Goal: Communication & Community: Share content

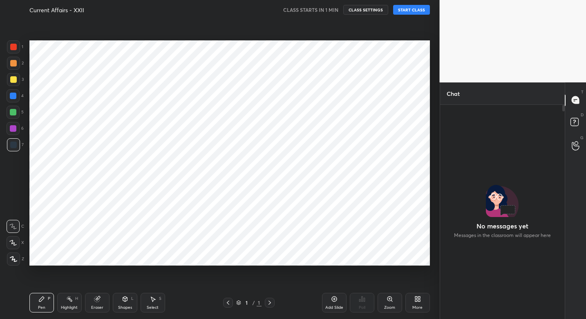
scroll to position [192, 122]
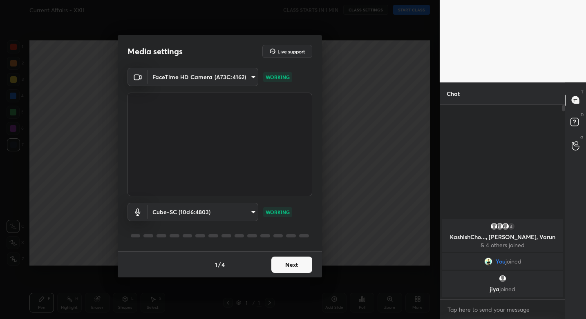
click at [286, 268] on button "Next" at bounding box center [291, 265] width 41 height 16
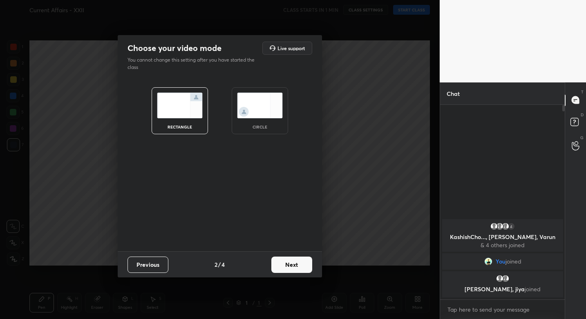
click at [286, 268] on button "Next" at bounding box center [291, 265] width 41 height 16
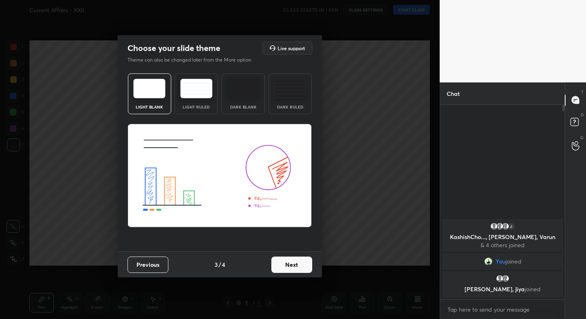
click at [286, 268] on button "Next" at bounding box center [291, 265] width 41 height 16
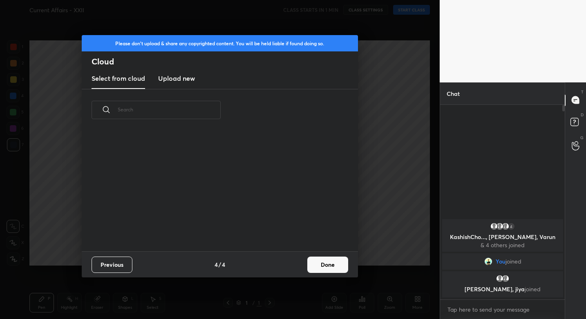
click at [287, 268] on div "Previous 4 / 4 Done" at bounding box center [220, 265] width 276 height 26
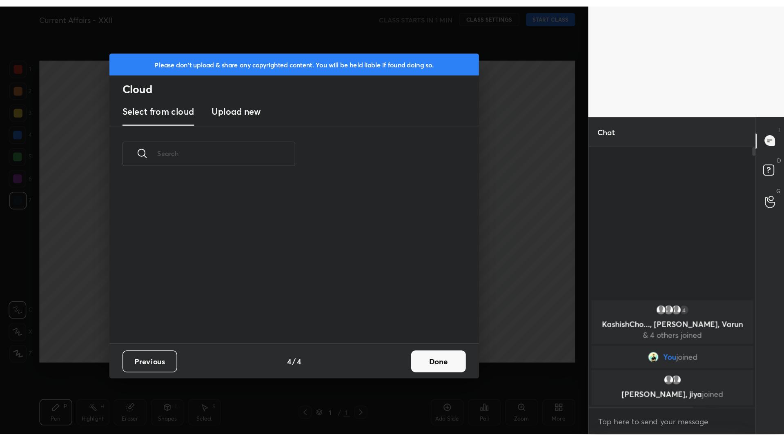
scroll to position [121, 262]
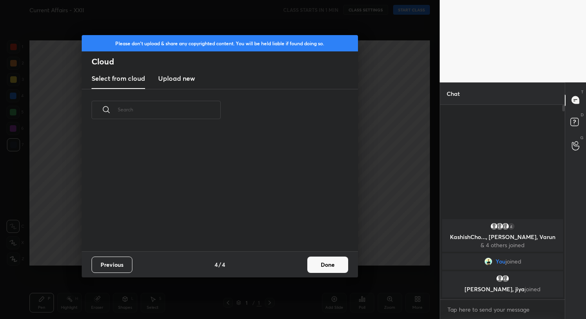
click at [336, 267] on button "Done" at bounding box center [327, 265] width 41 height 16
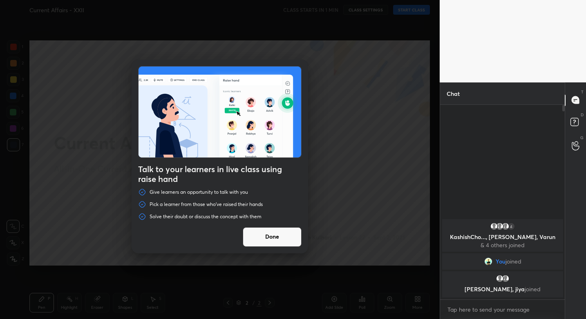
click at [277, 234] on button "Done" at bounding box center [272, 238] width 59 height 20
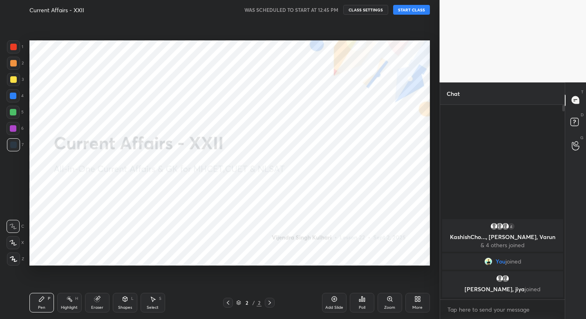
click at [415, 14] on button "START CLASS" at bounding box center [411, 10] width 37 height 10
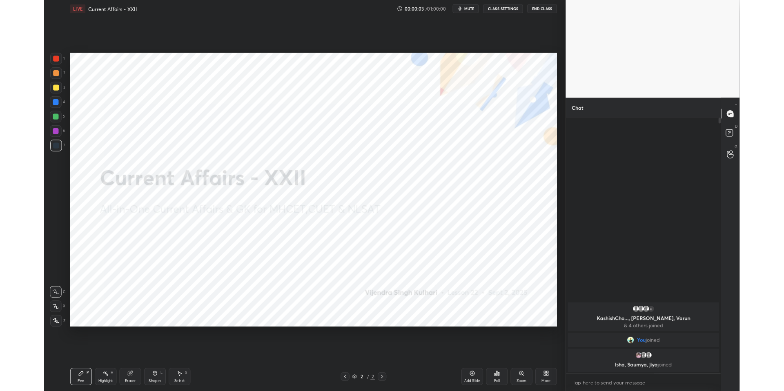
scroll to position [0, 0]
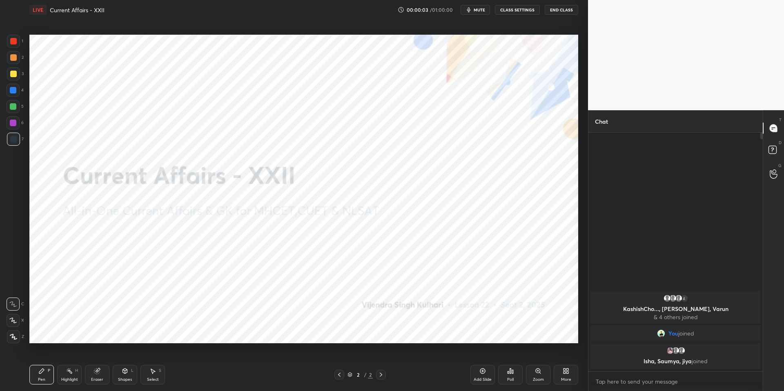
type textarea "x"
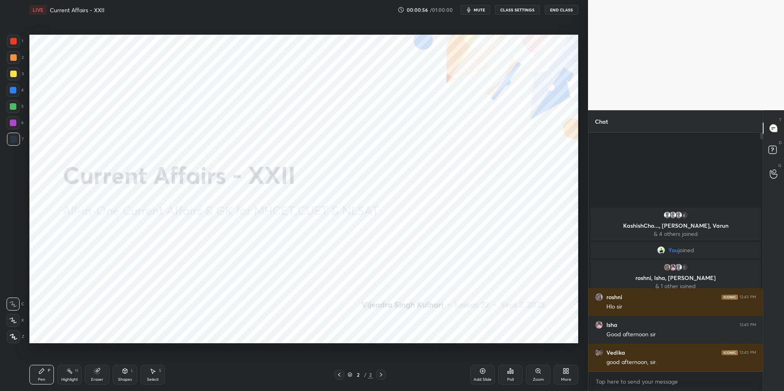
click at [474, 9] on button "mute" at bounding box center [475, 10] width 29 height 10
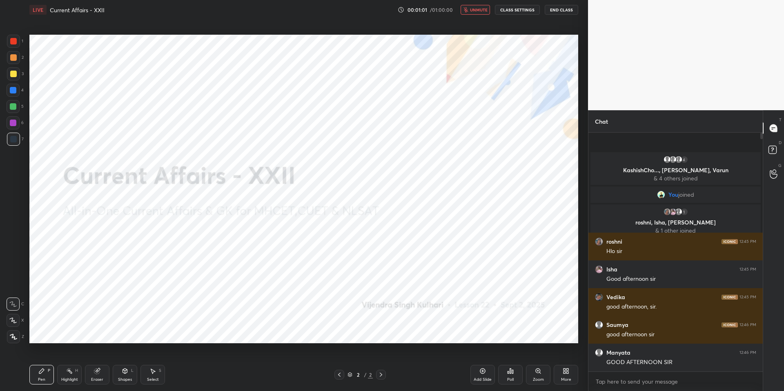
click at [478, 11] on span "unmute" at bounding box center [479, 10] width 18 height 6
click at [511, 10] on button "CLASS SETTINGS" at bounding box center [517, 10] width 45 height 10
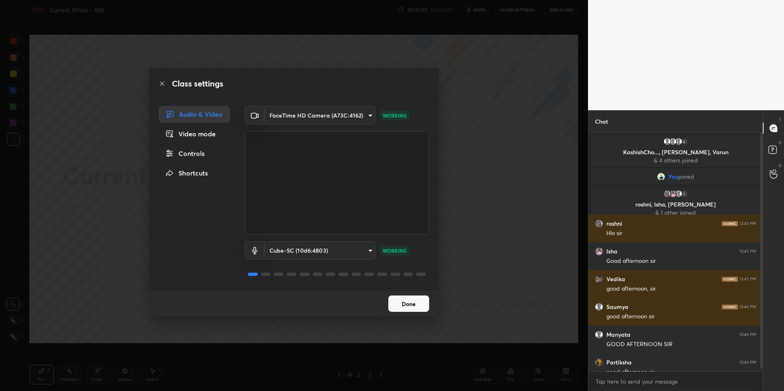
click at [417, 302] on button "Done" at bounding box center [409, 304] width 41 height 16
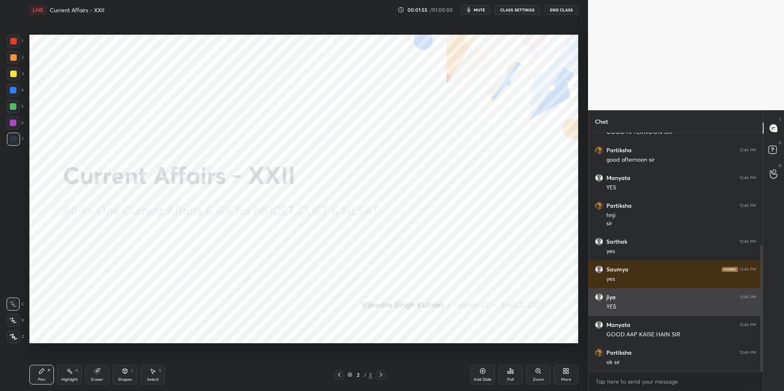
scroll to position [242, 0]
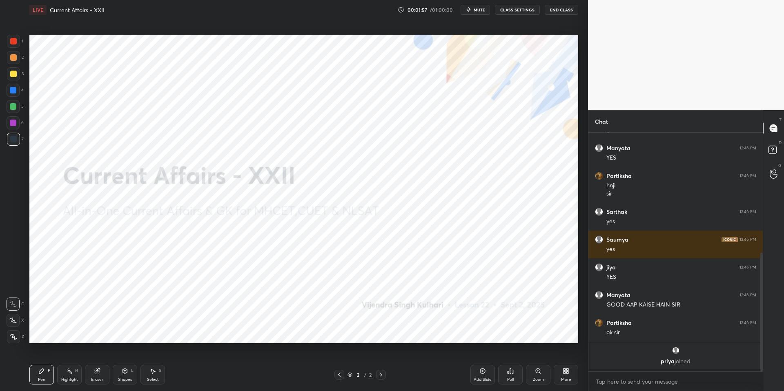
click at [470, 10] on icon "button" at bounding box center [469, 9] width 4 height 5
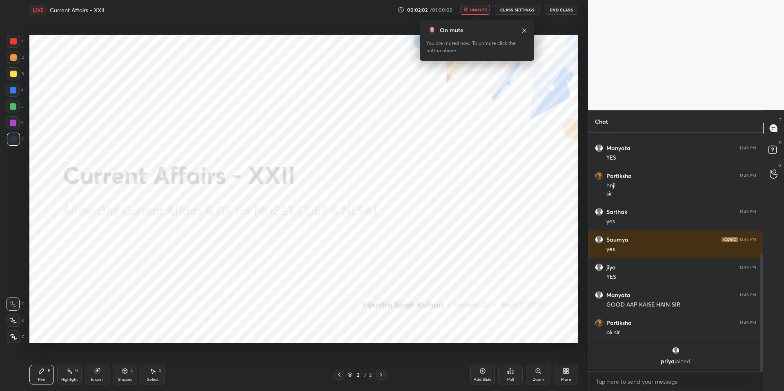
click at [480, 13] on button "unmute" at bounding box center [475, 10] width 29 height 10
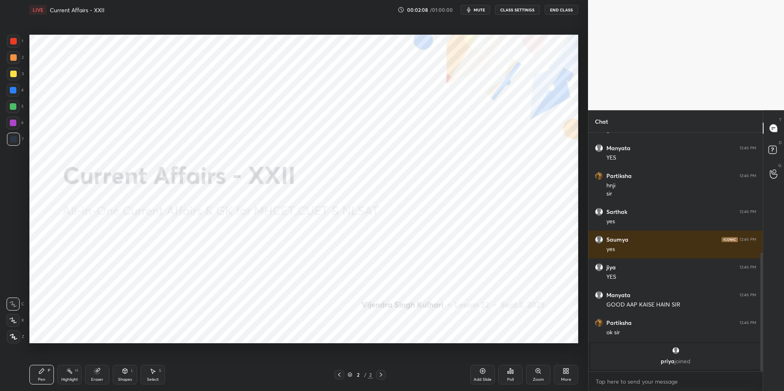
click at [480, 10] on span "mute" at bounding box center [479, 10] width 11 height 6
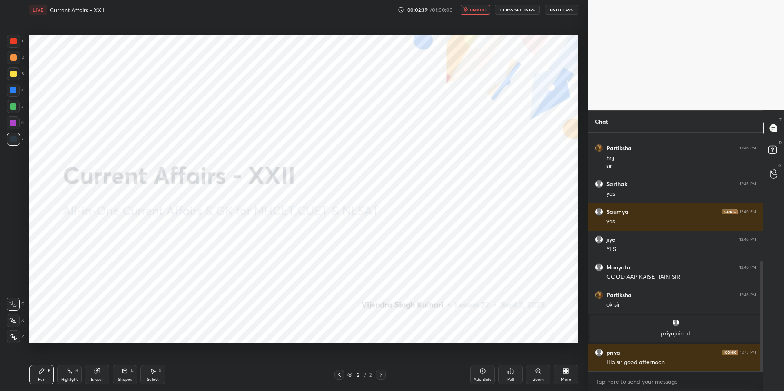
scroll to position [304, 0]
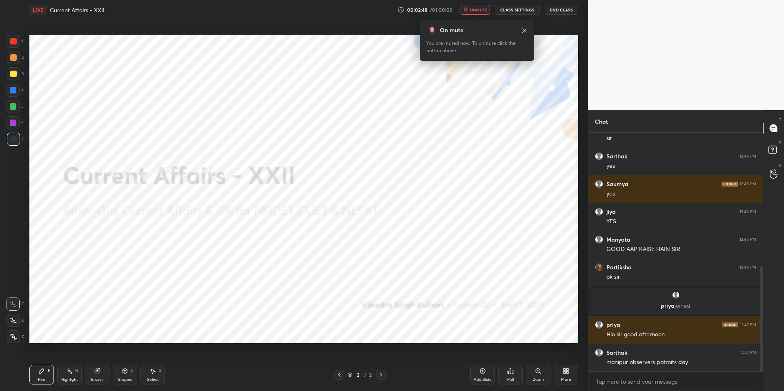
click at [482, 16] on div "On mute You are muted now. To unmute click the button above" at bounding box center [477, 38] width 114 height 46
click at [483, 12] on span "unmute" at bounding box center [479, 10] width 18 height 6
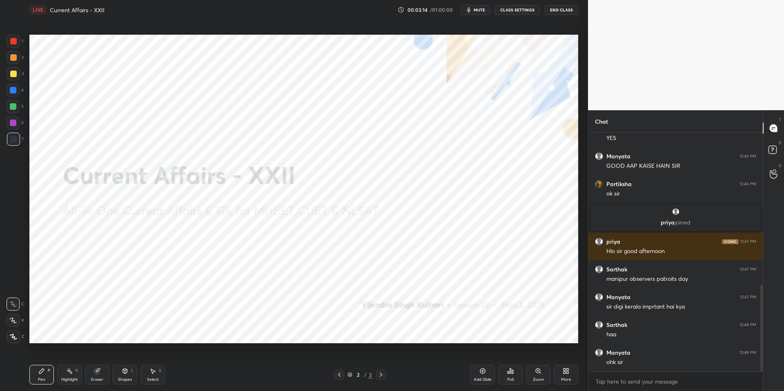
scroll to position [417, 0]
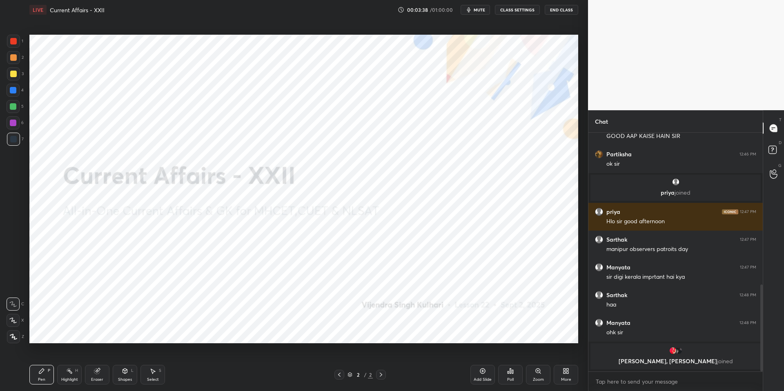
click at [572, 319] on div "More" at bounding box center [566, 375] width 25 height 20
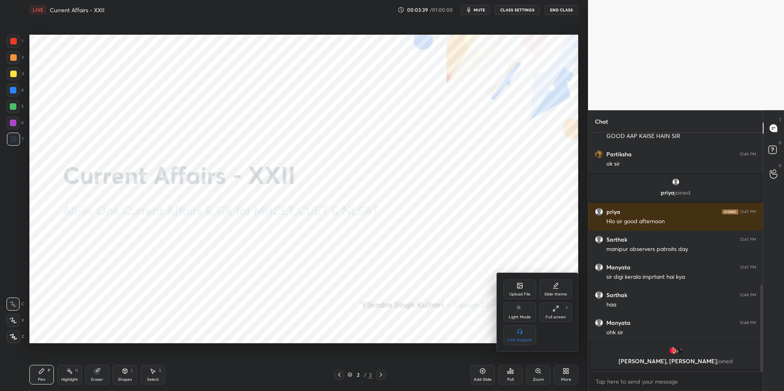
click at [515, 289] on div "Upload File" at bounding box center [520, 290] width 33 height 20
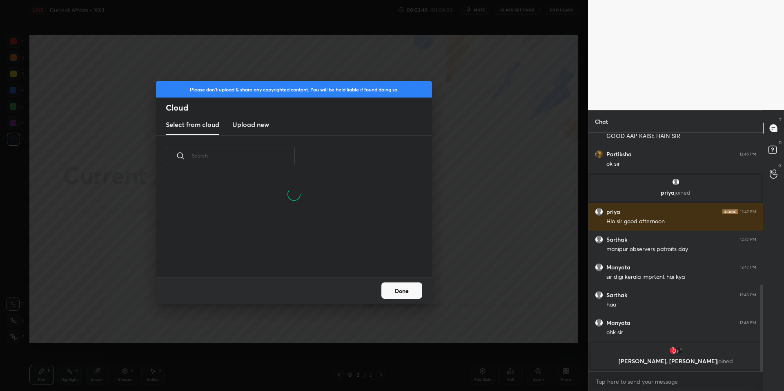
click at [254, 124] on h3 "Upload new" at bounding box center [250, 125] width 37 height 10
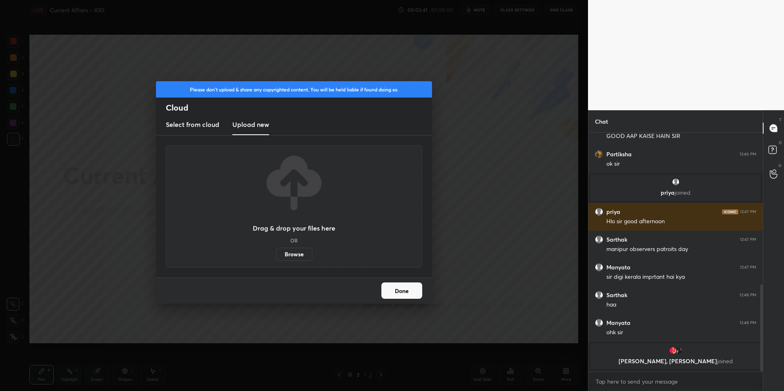
click at [288, 251] on label "Browse" at bounding box center [294, 254] width 36 height 13
click at [276, 251] on input "Browse" at bounding box center [276, 254] width 0 height 13
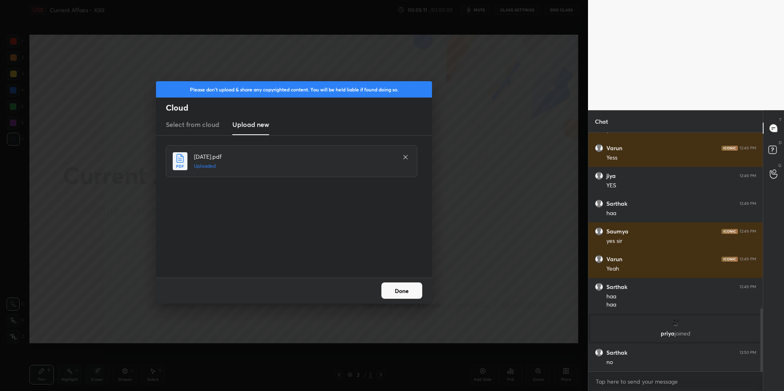
scroll to position [693, 0]
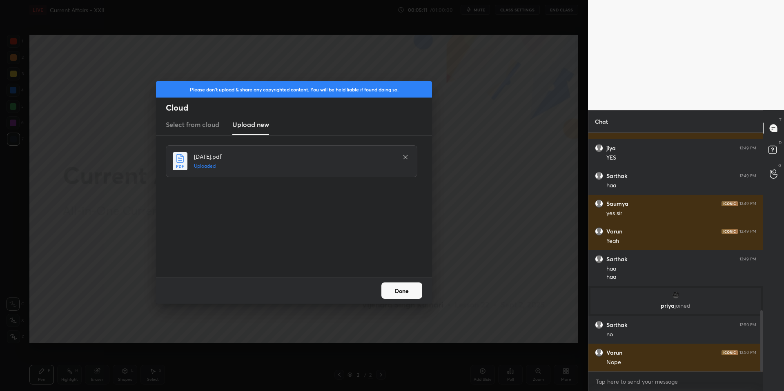
click at [407, 292] on button "Done" at bounding box center [402, 291] width 41 height 16
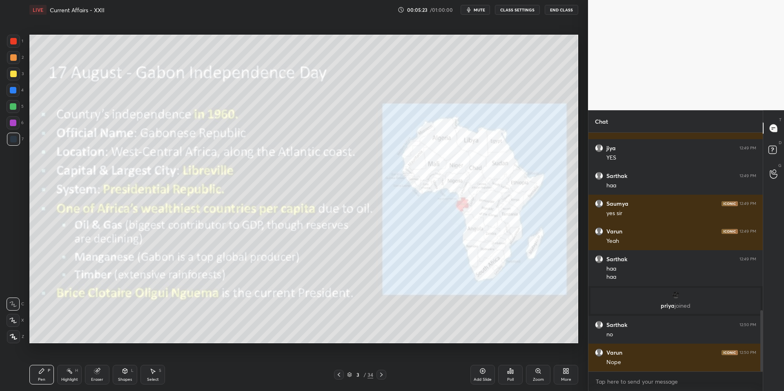
click at [5, 82] on div "1 2 3 4 5 6 7 C X Z C X Z E E Erase all H H" at bounding box center [13, 189] width 26 height 309
drag, startPoint x: 13, startPoint y: 78, endPoint x: 18, endPoint y: 94, distance: 17.1
click at [11, 78] on div at bounding box center [13, 73] width 13 height 13
drag, startPoint x: 17, startPoint y: 320, endPoint x: 21, endPoint y: 318, distance: 4.4
click at [18, 319] on div at bounding box center [13, 320] width 13 height 13
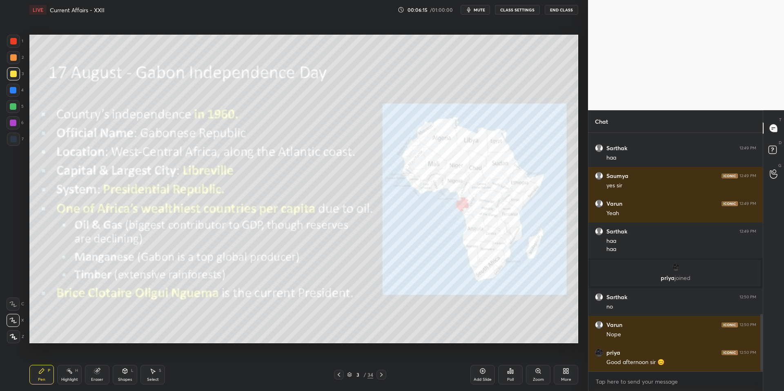
scroll to position [750, 0]
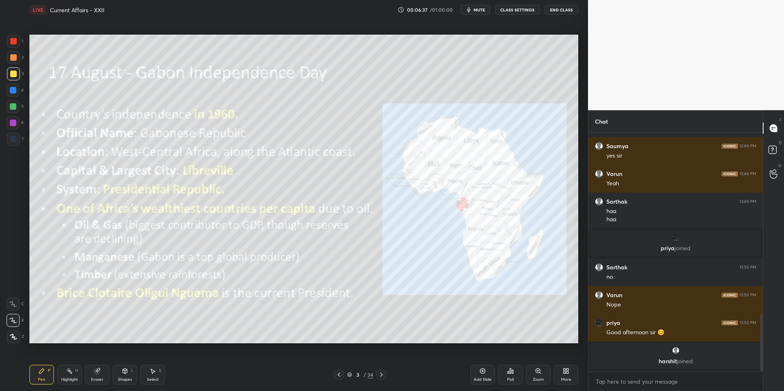
click at [476, 12] on span "mute" at bounding box center [479, 10] width 11 height 6
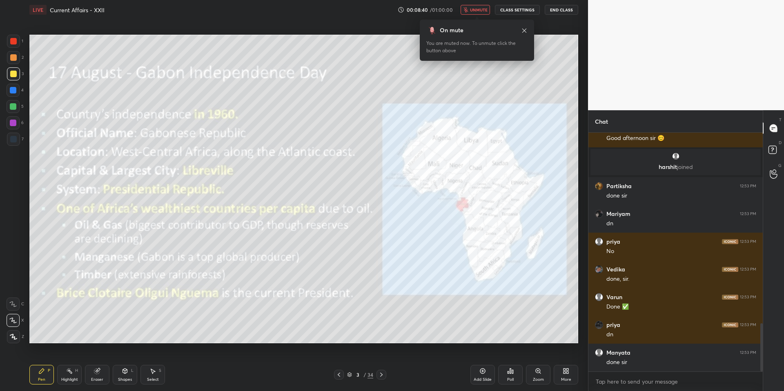
scroll to position [941, 0]
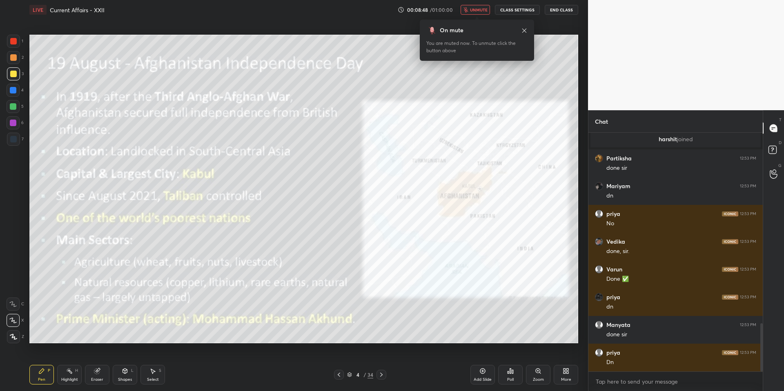
click at [483, 8] on span "unmute" at bounding box center [479, 10] width 18 height 6
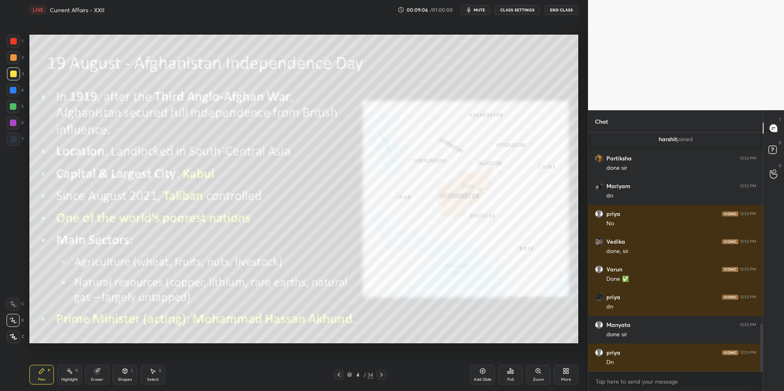
scroll to position [984, 0]
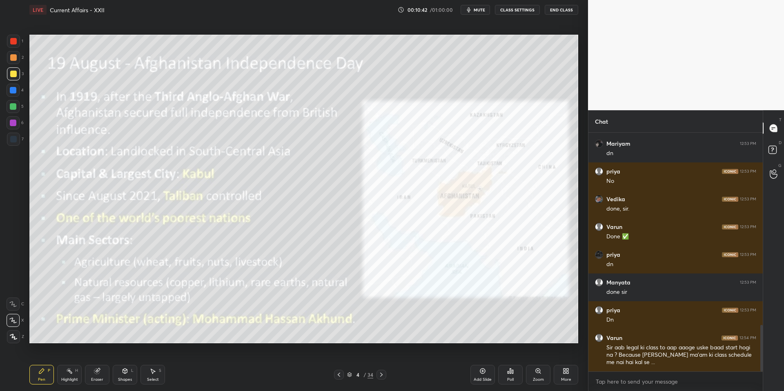
click at [474, 9] on button "mute" at bounding box center [475, 10] width 29 height 10
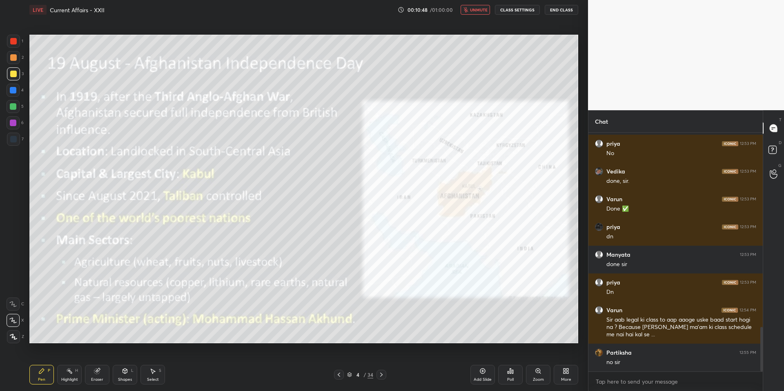
scroll to position [1039, 0]
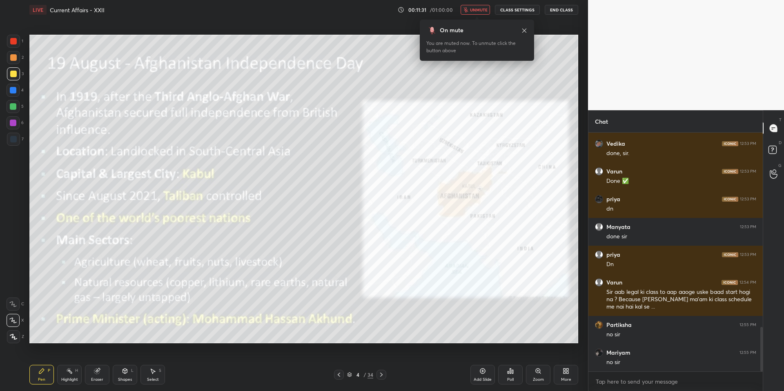
click at [482, 7] on span "unmute" at bounding box center [479, 10] width 18 height 6
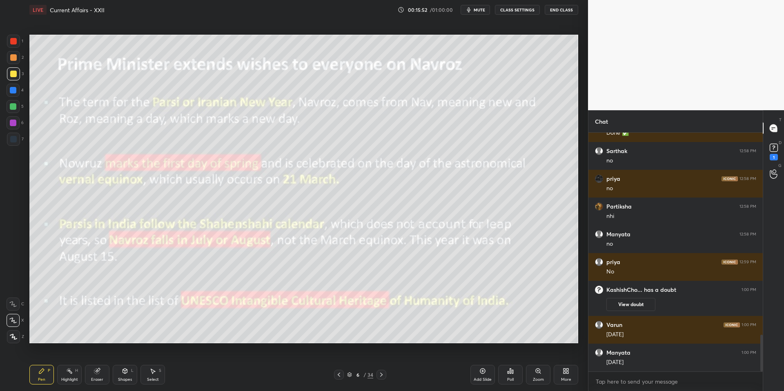
scroll to position [1349, 0]
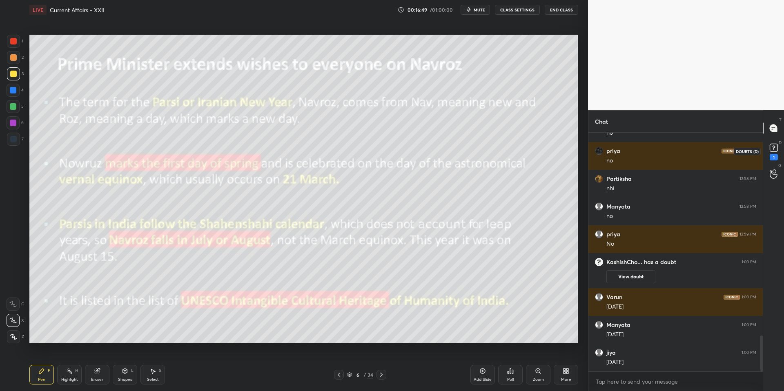
click at [585, 151] on rect at bounding box center [774, 148] width 8 height 8
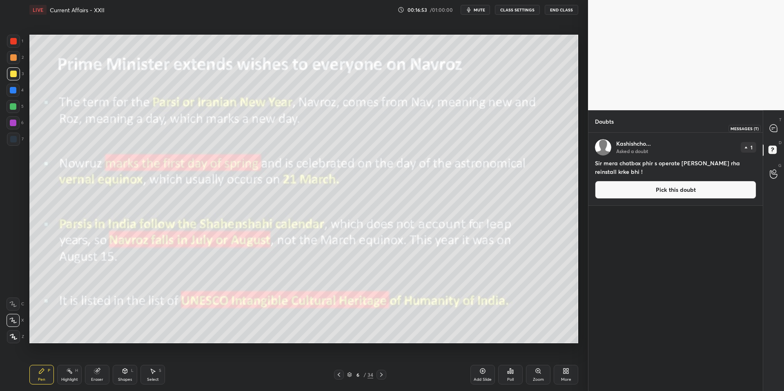
click at [585, 132] on icon at bounding box center [773, 128] width 7 height 7
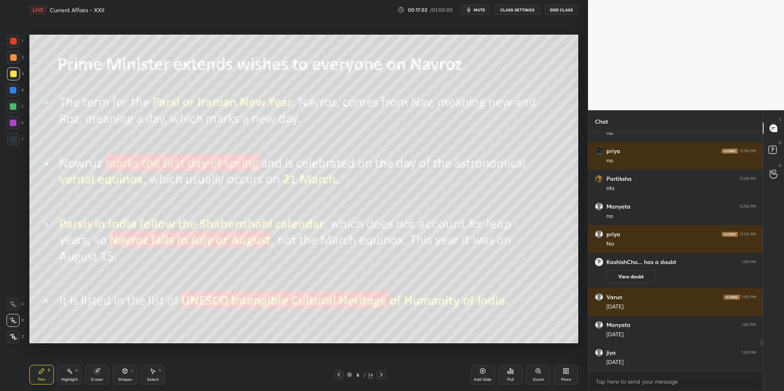
scroll to position [1555, 0]
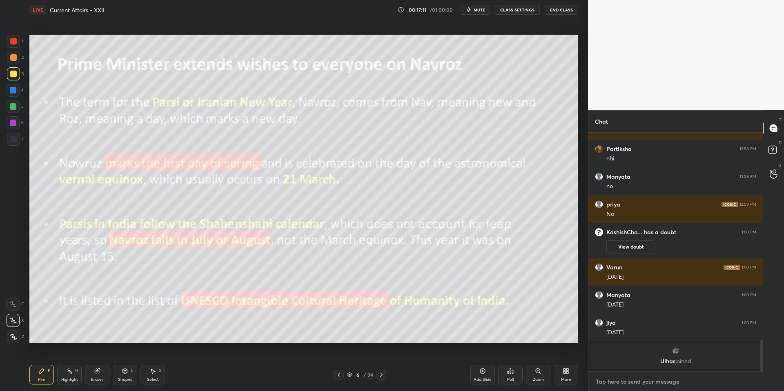
type textarea "x"
click at [585, 319] on textarea at bounding box center [675, 381] width 161 height 13
type textarea "L"
type textarea "x"
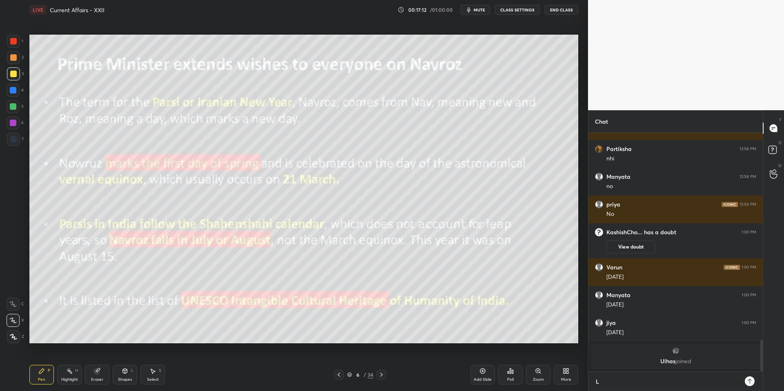
type textarea "LE"
type textarea "x"
type textarea "LEG"
type textarea "x"
type textarea "LEGA"
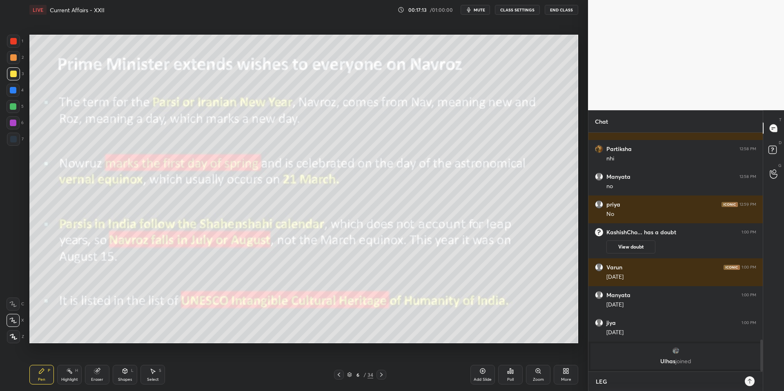
type textarea "x"
type textarea "LEGAL"
type textarea "x"
type textarea "LEGAL."
type textarea "x"
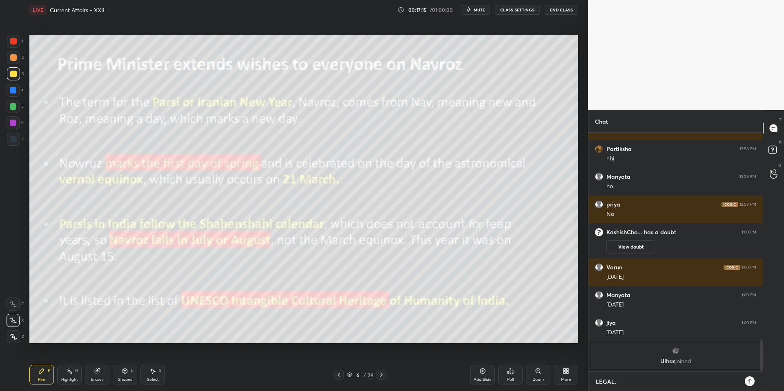
type textarea "LEGAL.V"
type textarea "x"
type textarea "LEGAL.VS"
type textarea "x"
type textarea "LEGAL.VSK"
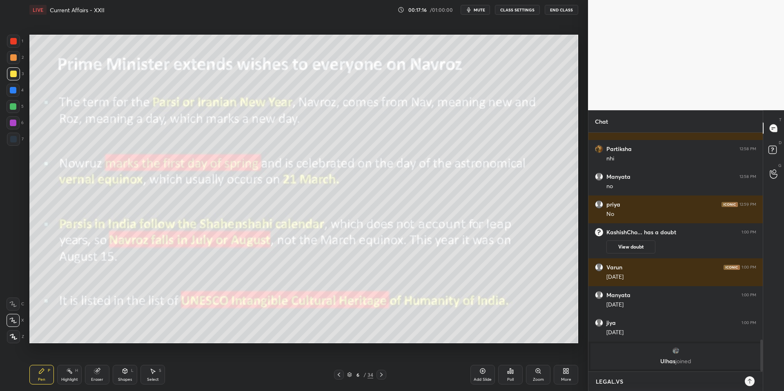
type textarea "x"
type textarea "LEGAL.VSK"
type textarea "x"
type textarea "LEGAL.VSK"
type textarea "x"
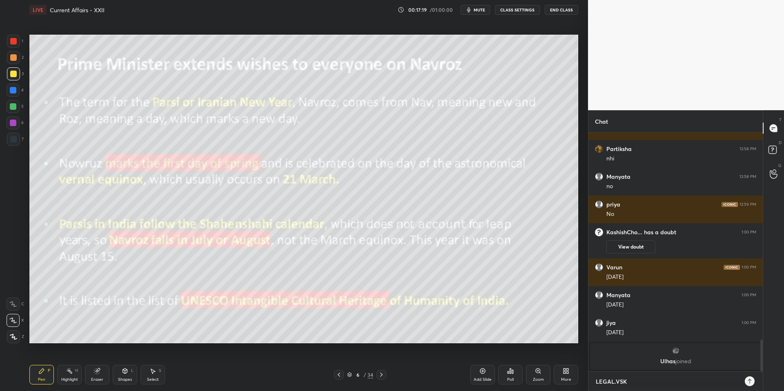
type textarea "LEGAL.VSK@"
type textarea "x"
type textarea "LEGAL.VSK@G"
type textarea "x"
type textarea "LEGAL.VSK@GM"
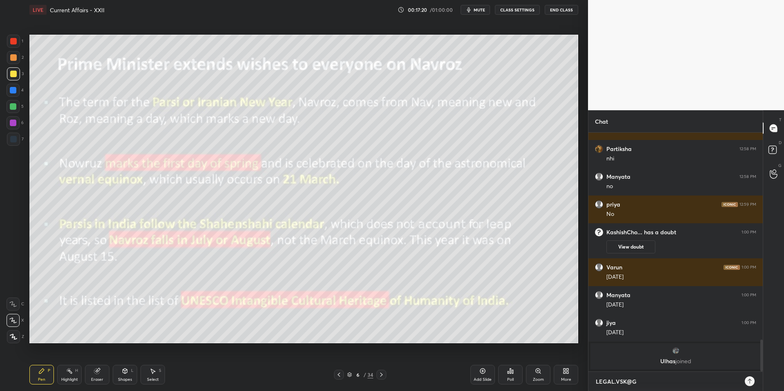
type textarea "x"
type textarea "LEGAL.VSK@GMA"
type textarea "x"
type textarea "LEGAL.VSK@GMAI"
type textarea "x"
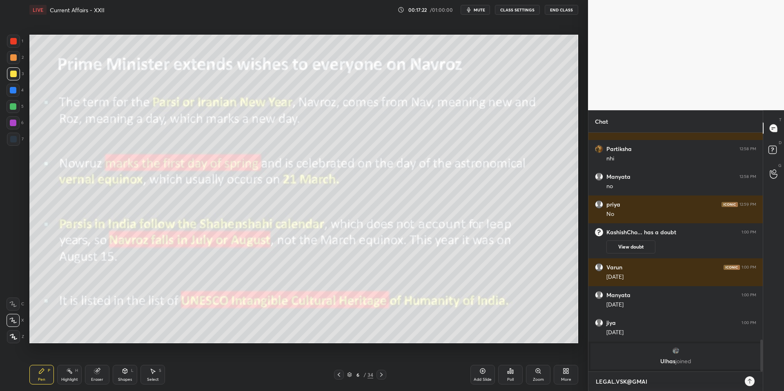
type textarea "[EMAIL_ADDRESS]"
type textarea "x"
type textarea "[EMAIL_ADDRESS]."
type textarea "x"
type textarea "LEGAL.VSK@GMAIL.C"
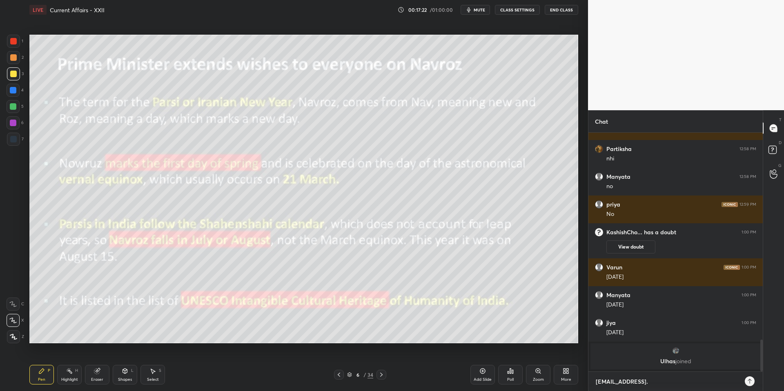
type textarea "x"
type textarea "[EMAIL_ADDRESS][DOMAIN_NAME]"
type textarea "x"
type textarea "[EMAIL_ADDRESS][DOMAIN_NAME]"
type textarea "x"
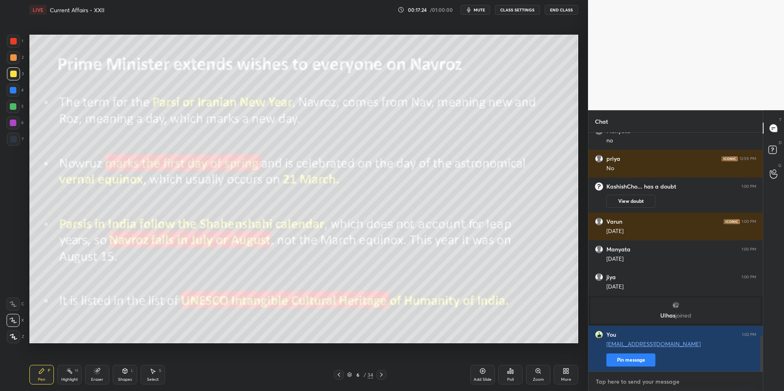
scroll to position [1365, 0]
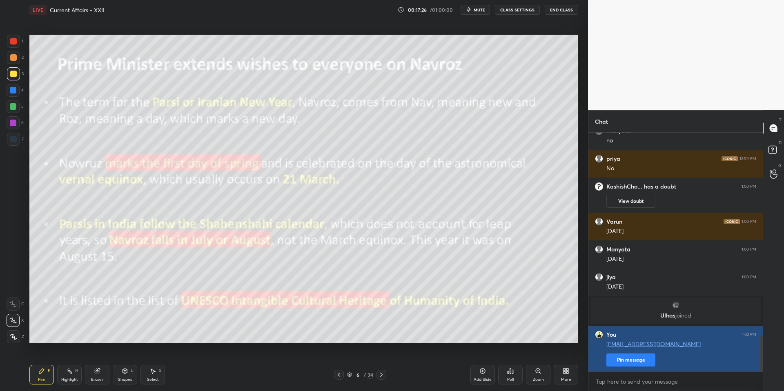
click at [585, 319] on button "Pin message" at bounding box center [631, 360] width 49 height 13
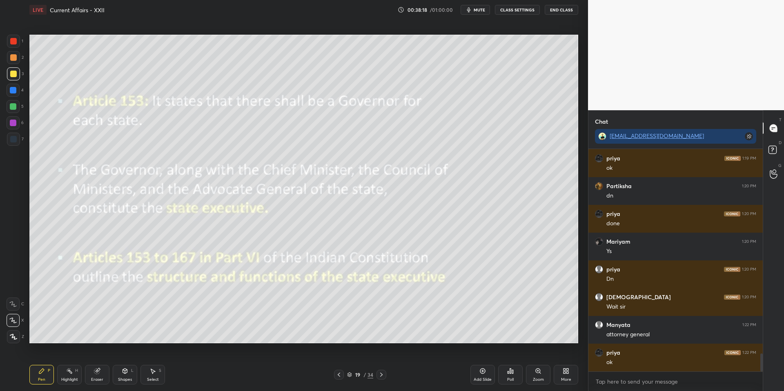
scroll to position [2552, 0]
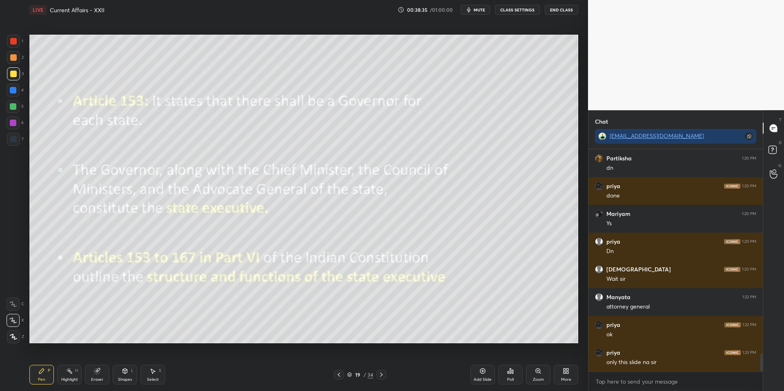
click at [470, 13] on button "mute" at bounding box center [475, 10] width 29 height 10
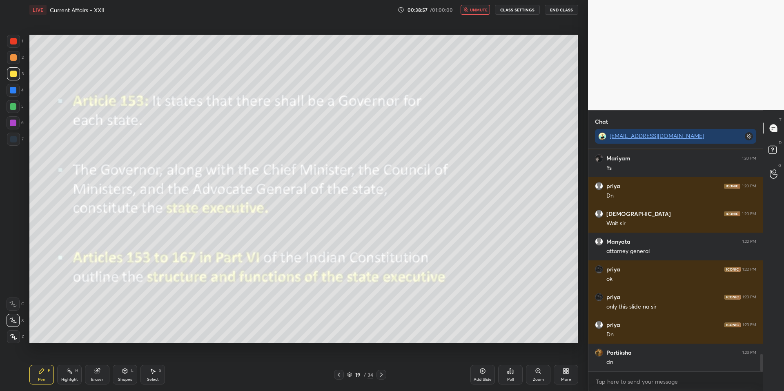
scroll to position [2636, 0]
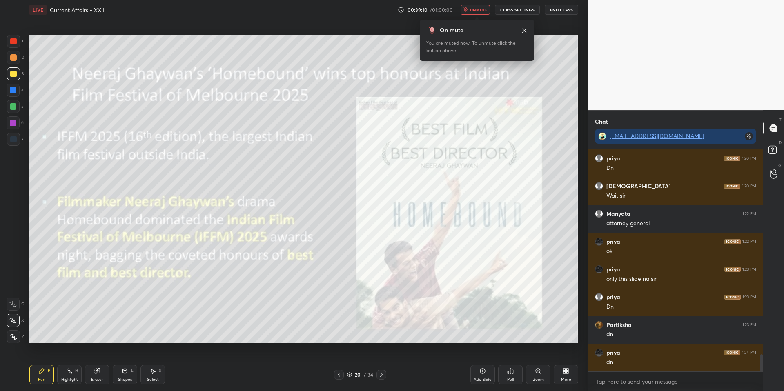
drag, startPoint x: 482, startPoint y: 10, endPoint x: 464, endPoint y: 25, distance: 23.5
click at [483, 10] on span "unmute" at bounding box center [479, 10] width 18 height 6
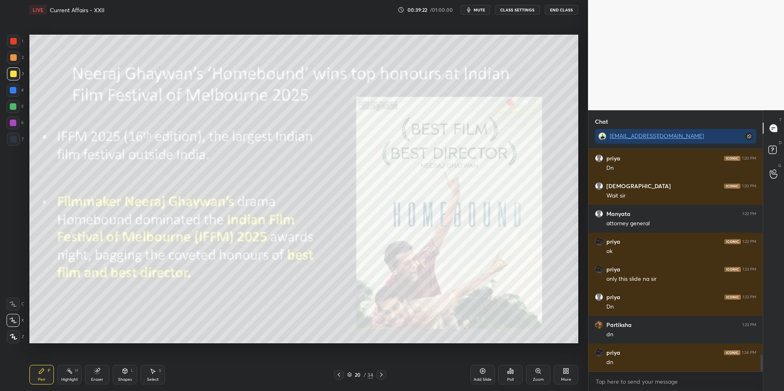
click at [478, 13] on button "mute" at bounding box center [475, 10] width 29 height 10
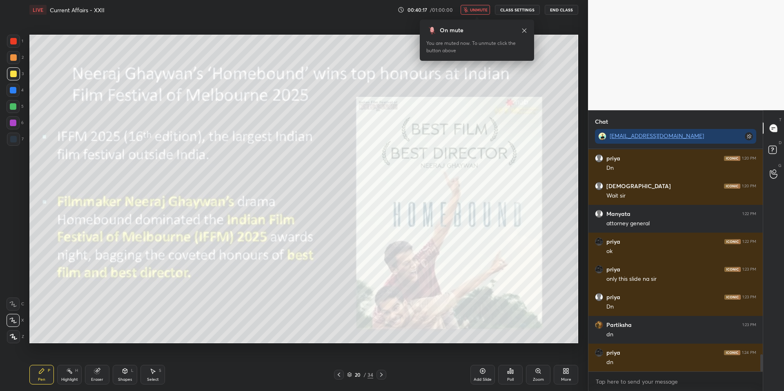
click at [485, 7] on span "unmute" at bounding box center [479, 10] width 18 height 6
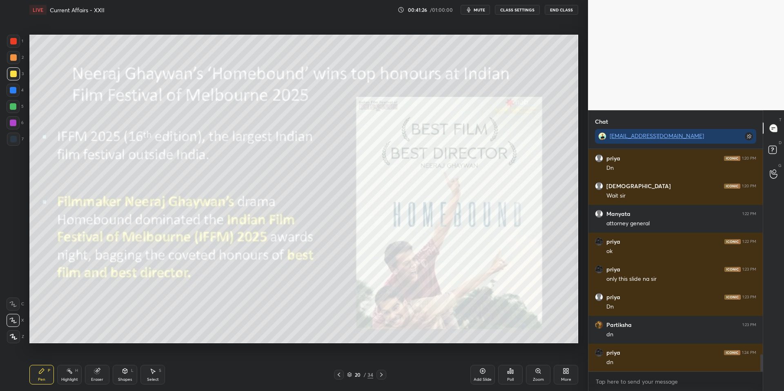
scroll to position [2663, 0]
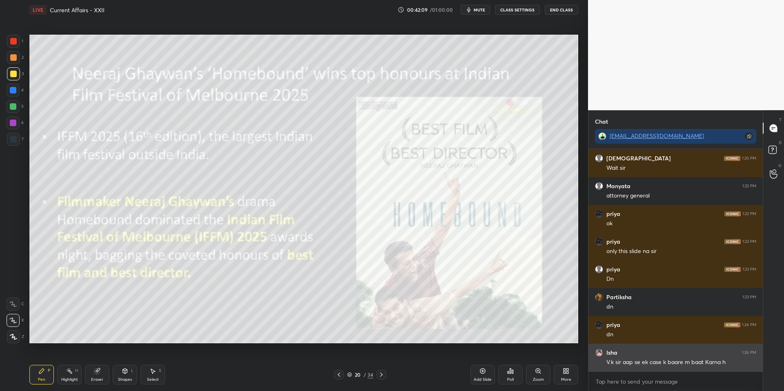
click at [585, 319] on img "grid" at bounding box center [599, 353] width 8 height 8
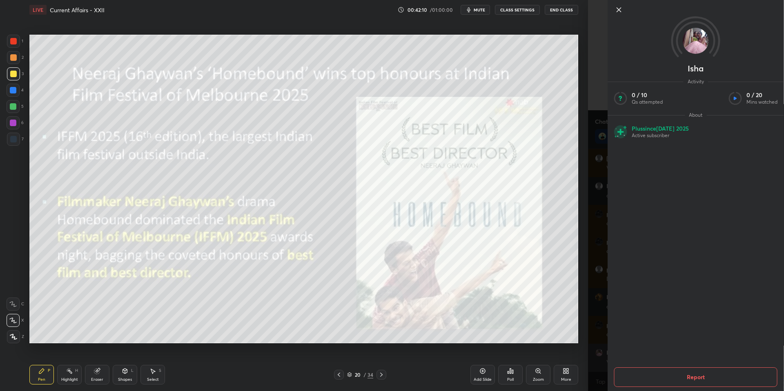
click at [585, 319] on div "Isha Activity 0 / 10 Qs attempted 0 / 20 Mins watched About Plus since [DATE] A…" at bounding box center [686, 195] width 196 height 391
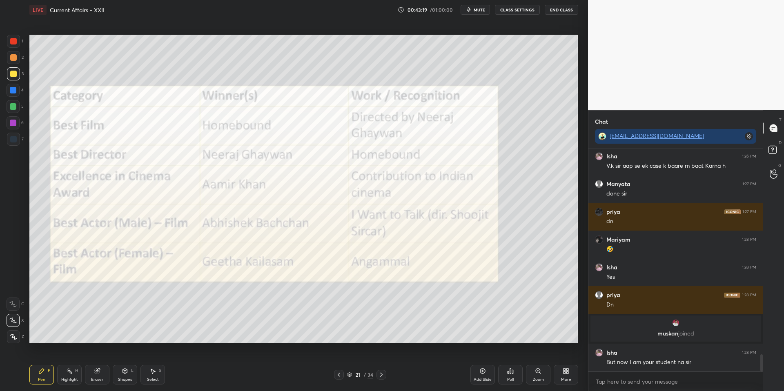
scroll to position [2671, 0]
click at [11, 124] on div at bounding box center [13, 123] width 7 height 7
click at [11, 45] on div at bounding box center [13, 41] width 13 height 13
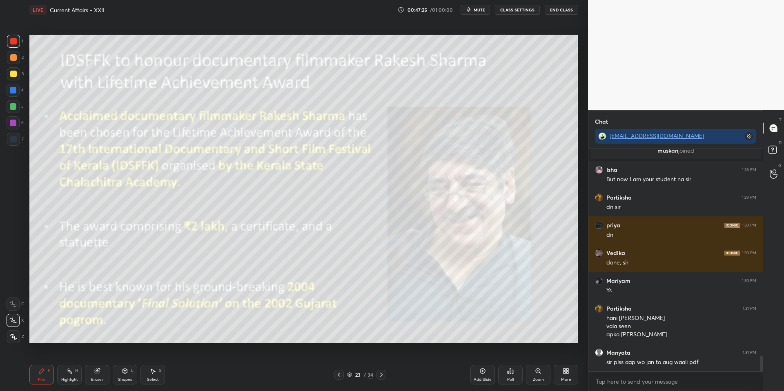
scroll to position [2882, 0]
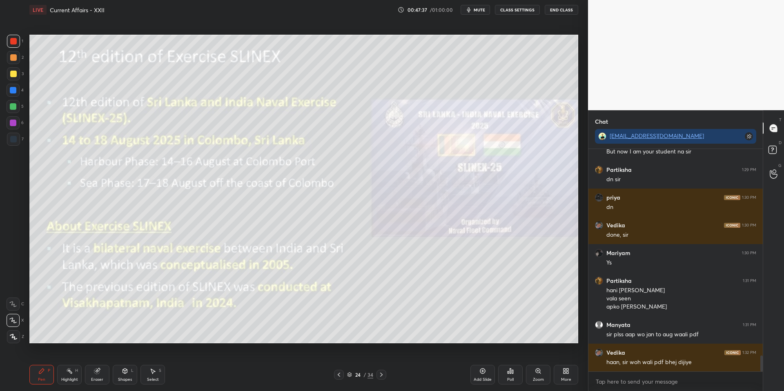
click at [94, 319] on div "Eraser" at bounding box center [97, 375] width 25 height 20
click at [18, 319] on span "Erase all" at bounding box center [13, 337] width 12 height 6
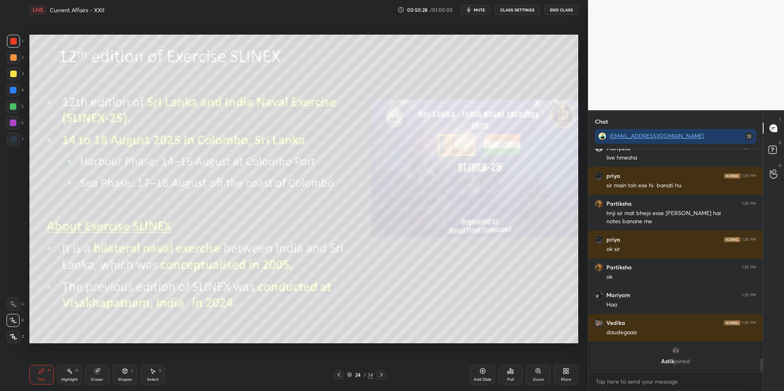
scroll to position [3344, 0]
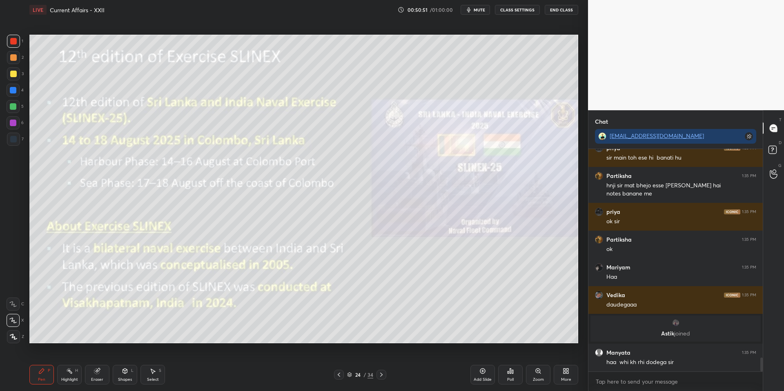
drag, startPoint x: 105, startPoint y: 381, endPoint x: 69, endPoint y: 364, distance: 39.8
click at [104, 319] on div "Eraser" at bounding box center [97, 375] width 25 height 20
click at [15, 319] on span "Erase all" at bounding box center [13, 337] width 12 height 6
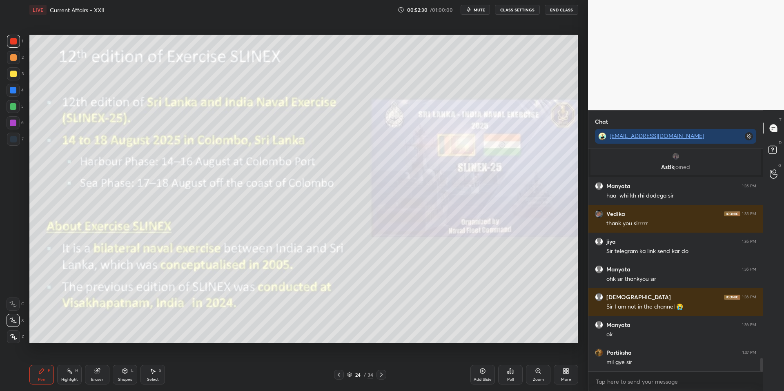
scroll to position [3538, 0]
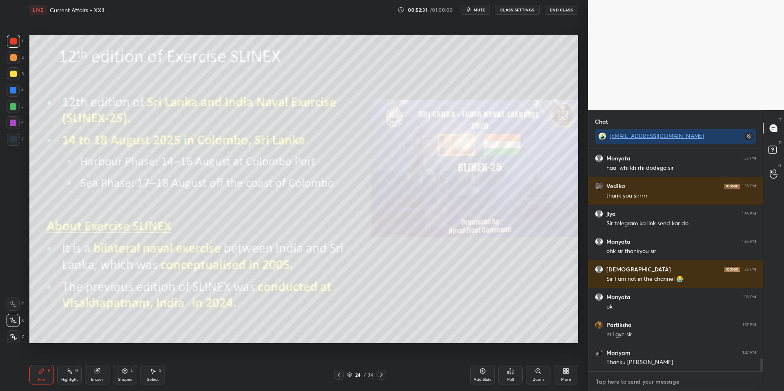
type textarea "x"
click at [585, 319] on textarea at bounding box center [675, 381] width 161 height 13
paste textarea "[URL][DOMAIN_NAME]"
type textarea "[URL][DOMAIN_NAME]"
type textarea "x"
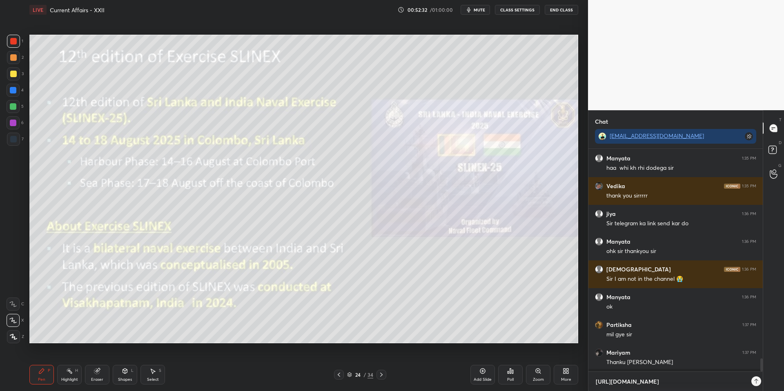
scroll to position [240, 172]
type textarea "[URL][DOMAIN_NAME]"
type textarea "x"
click at [585, 319] on icon at bounding box center [750, 381] width 4 height 5
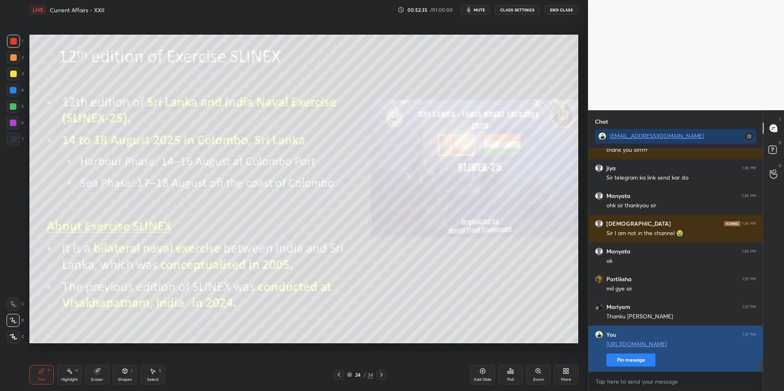
click at [585, 319] on button "Pin message" at bounding box center [631, 360] width 49 height 13
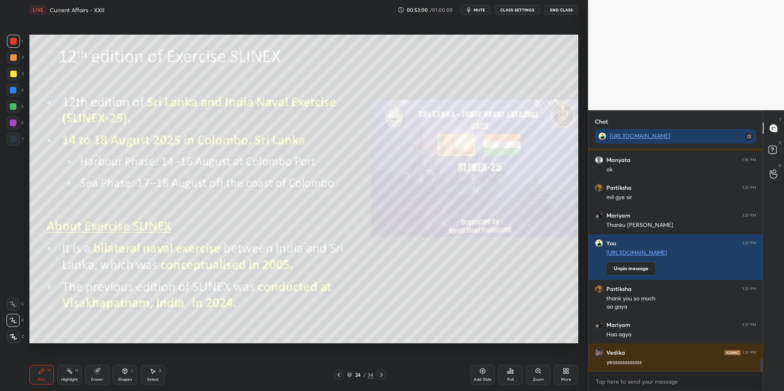
scroll to position [3703, 0]
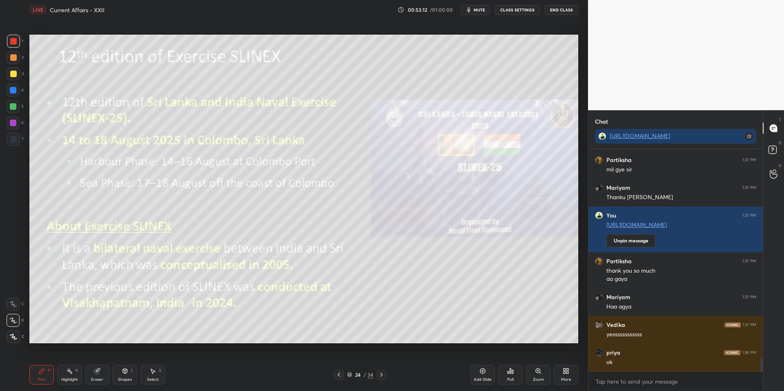
click at [381, 319] on icon at bounding box center [381, 375] width 7 height 7
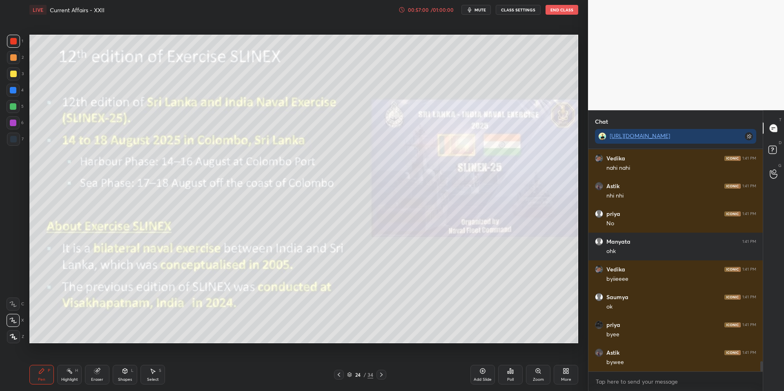
scroll to position [4648, 0]
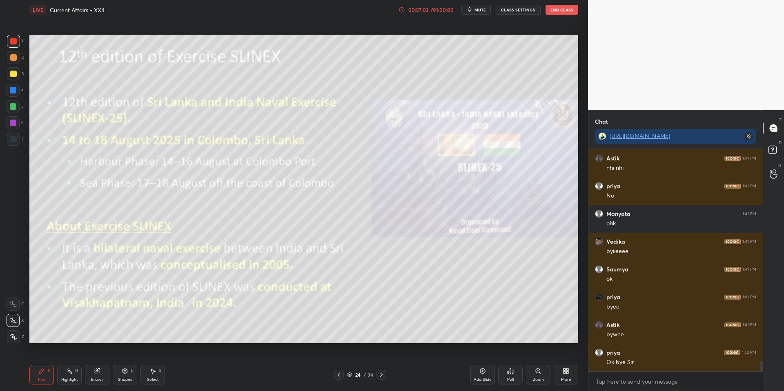
click at [567, 11] on button "End Class" at bounding box center [562, 10] width 33 height 10
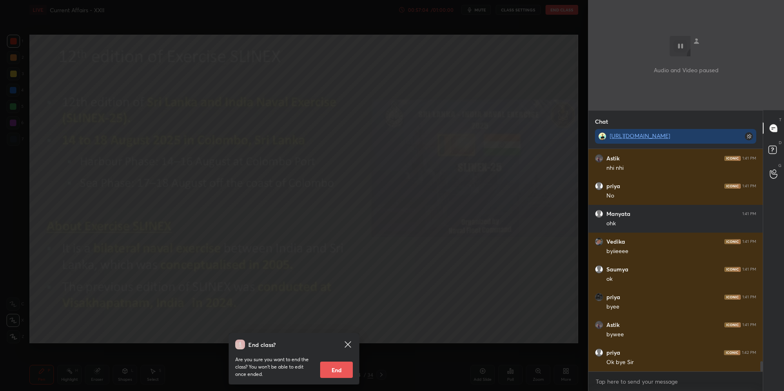
click at [340, 319] on button "End" at bounding box center [336, 370] width 33 height 16
type textarea "x"
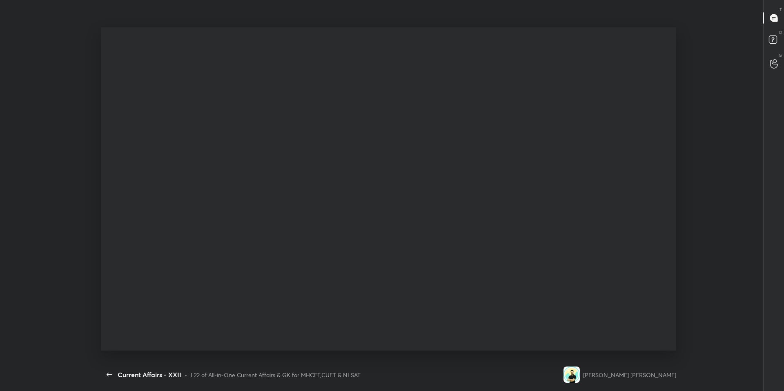
scroll to position [0, 0]
